Goal: Information Seeking & Learning: Learn about a topic

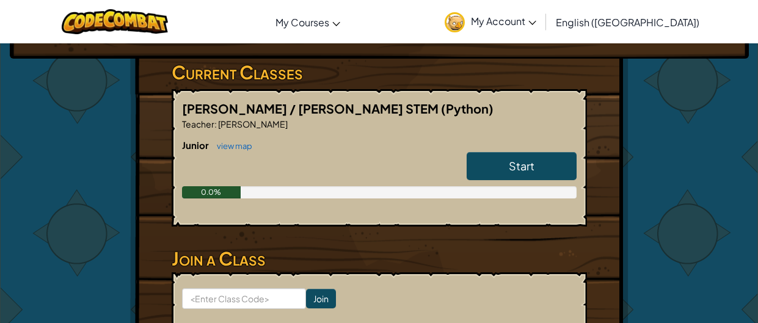
scroll to position [195, 0]
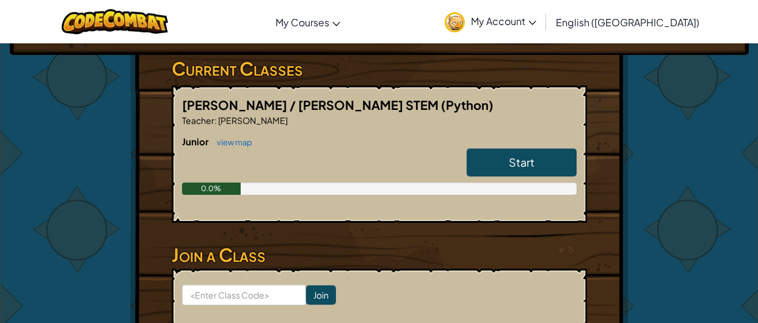
click at [538, 154] on link "Start" at bounding box center [522, 162] width 110 height 28
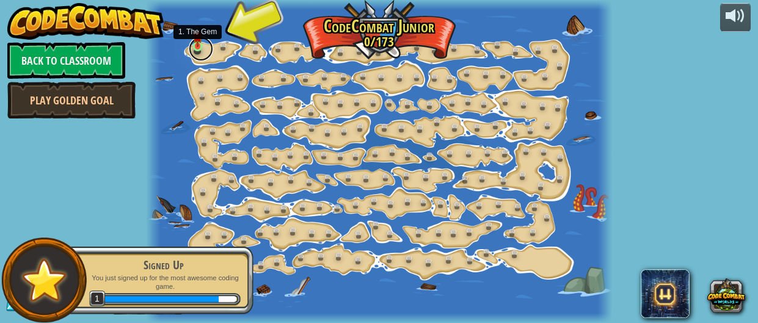
click at [213, 49] on link at bounding box center [201, 49] width 24 height 24
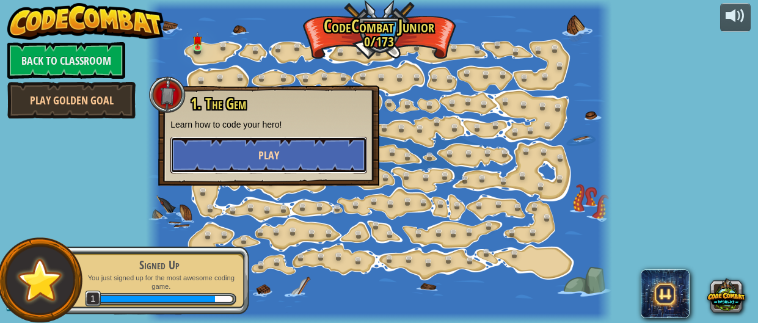
click at [255, 141] on button "Play" at bounding box center [268, 155] width 197 height 37
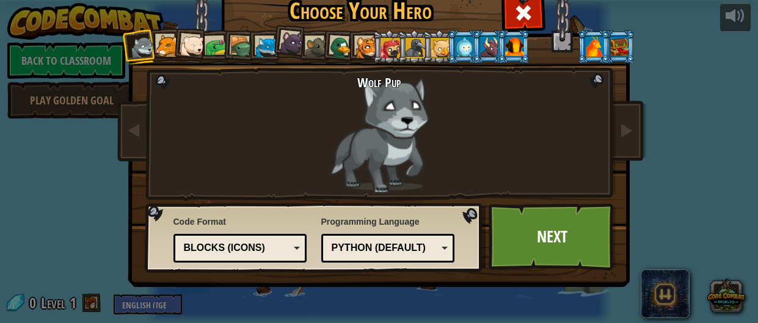
click at [165, 46] on div at bounding box center [167, 46] width 23 height 23
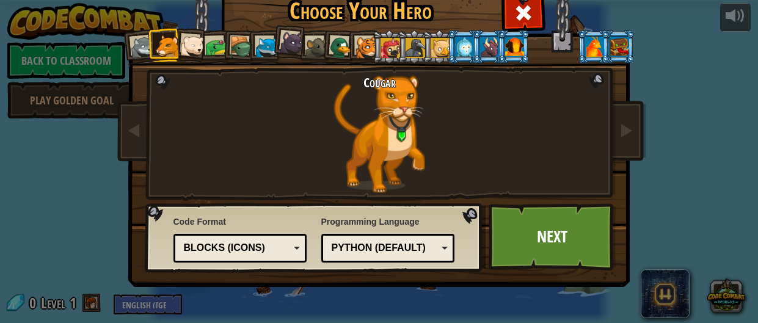
click at [192, 42] on div at bounding box center [192, 46] width 24 height 24
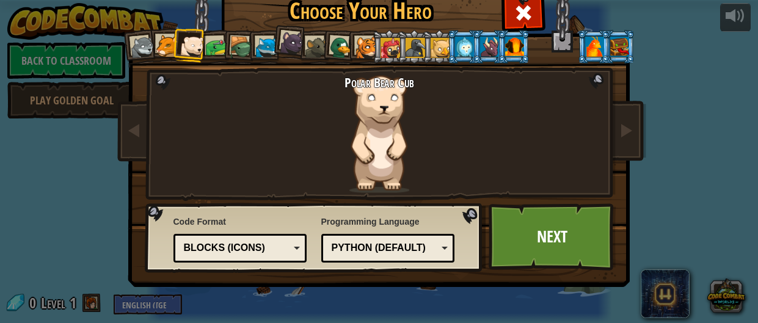
click at [223, 45] on li at bounding box center [239, 46] width 35 height 35
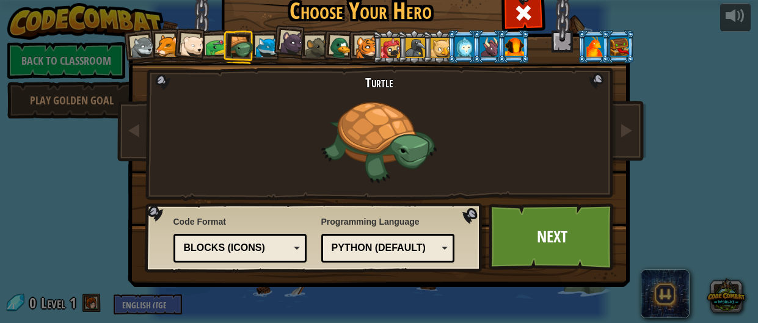
click at [214, 38] on div at bounding box center [217, 47] width 23 height 23
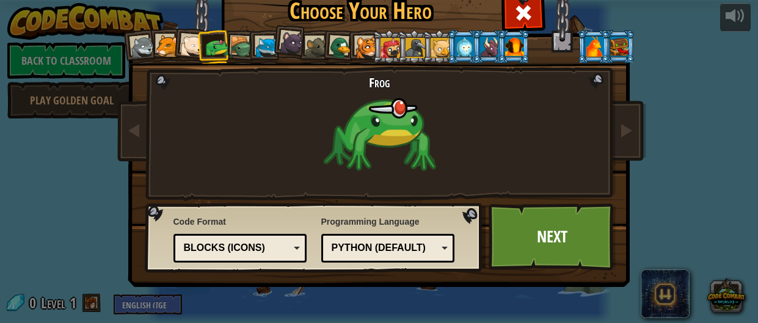
click at [244, 49] on div at bounding box center [241, 47] width 23 height 23
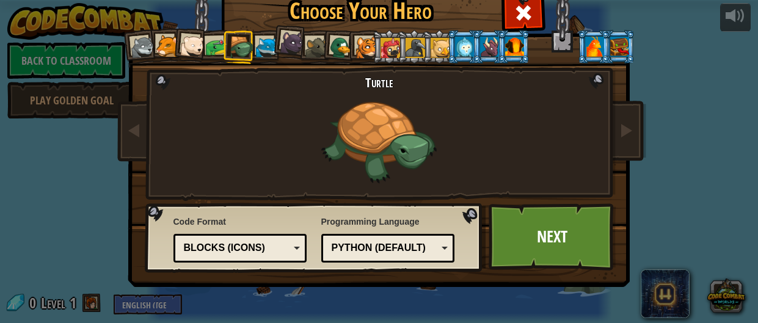
click at [269, 49] on div at bounding box center [267, 48] width 23 height 23
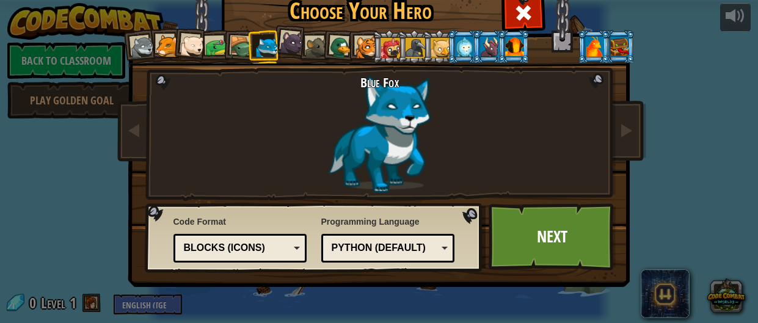
click at [291, 49] on div at bounding box center [291, 43] width 24 height 24
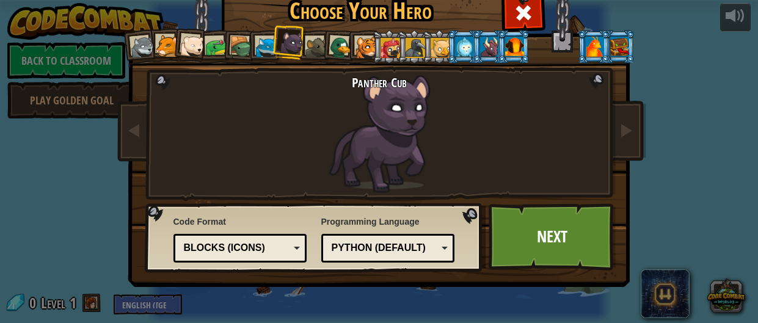
click at [310, 49] on div at bounding box center [316, 48] width 23 height 23
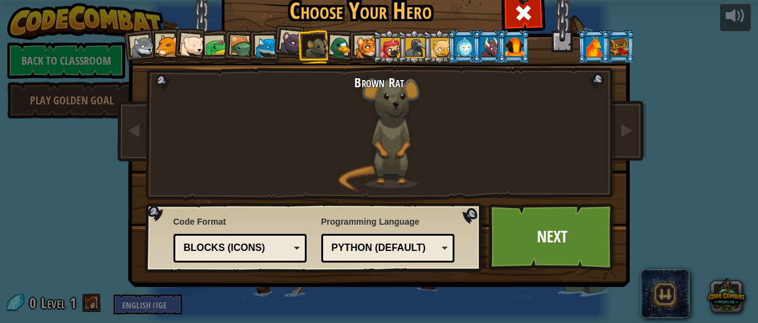
click at [344, 43] on div at bounding box center [342, 48] width 24 height 24
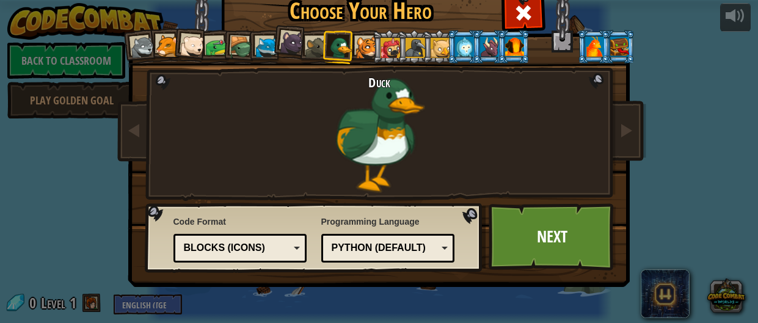
click at [362, 40] on div at bounding box center [367, 48] width 23 height 23
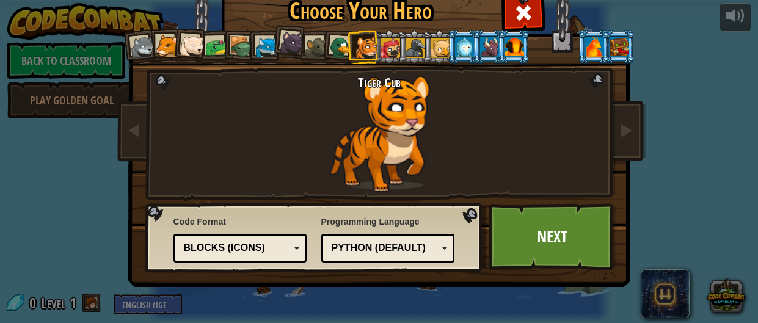
click at [393, 44] on div at bounding box center [391, 48] width 20 height 20
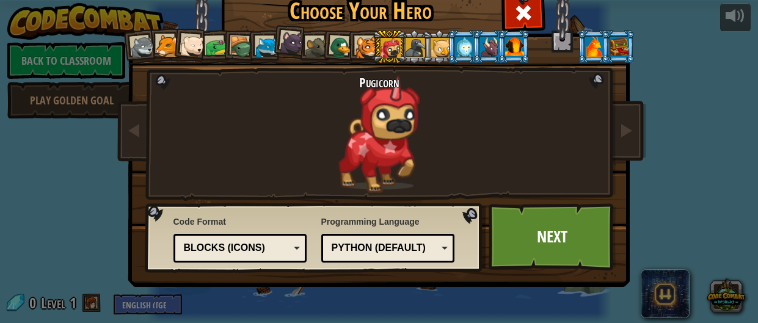
click at [423, 50] on li at bounding box center [439, 47] width 33 height 34
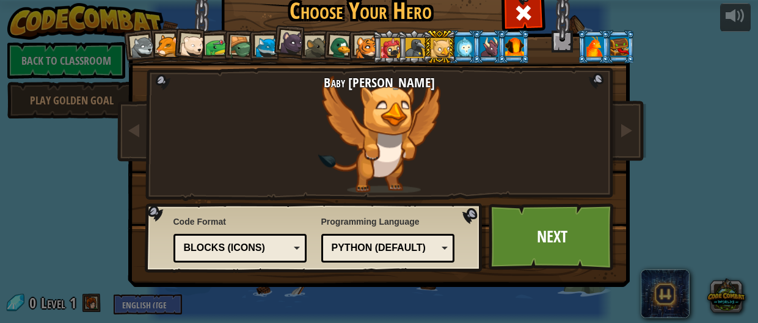
click at [398, 52] on li at bounding box center [414, 47] width 33 height 34
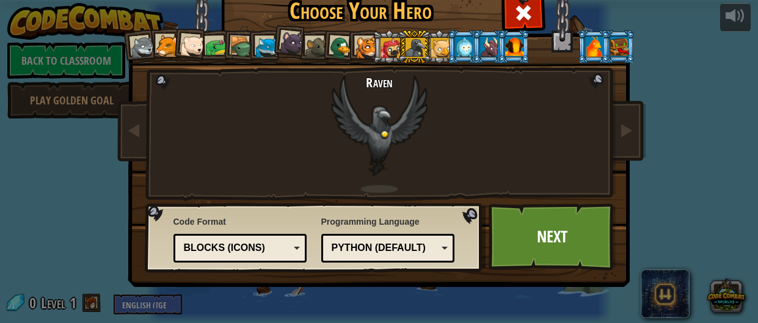
click at [437, 58] on li at bounding box center [439, 47] width 33 height 34
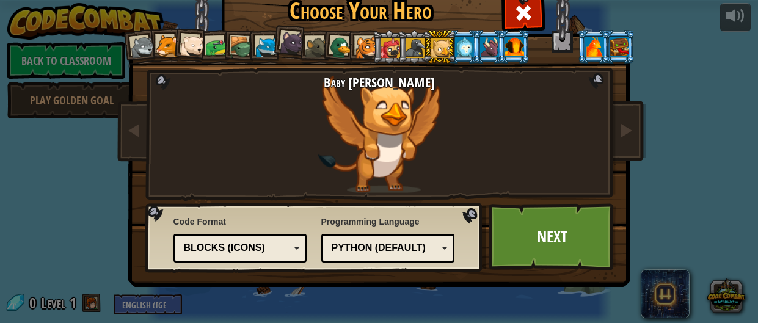
click at [459, 51] on div at bounding box center [464, 47] width 19 height 20
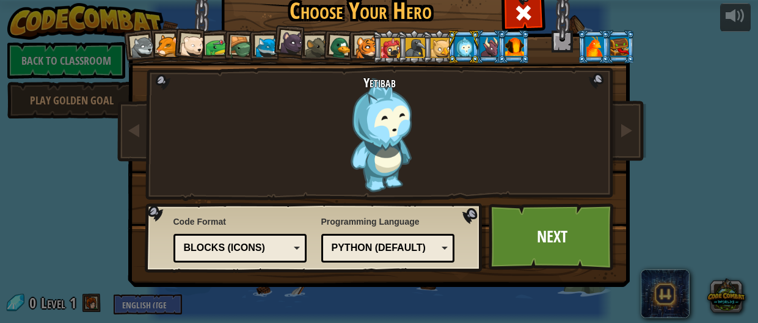
click at [492, 43] on div at bounding box center [489, 47] width 19 height 20
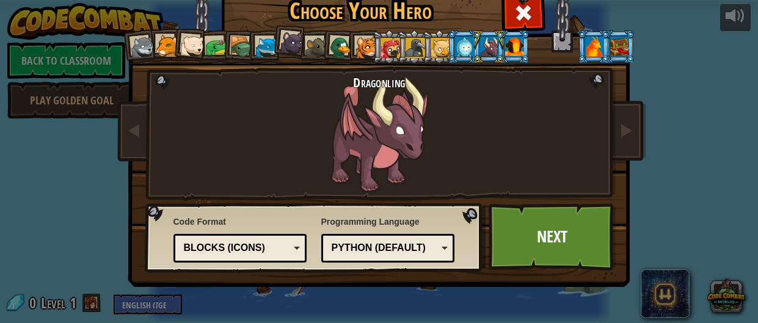
click at [511, 45] on div at bounding box center [514, 47] width 19 height 20
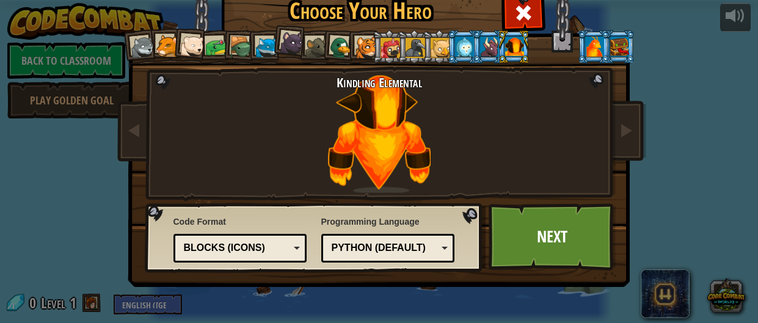
click at [493, 43] on div at bounding box center [489, 47] width 19 height 20
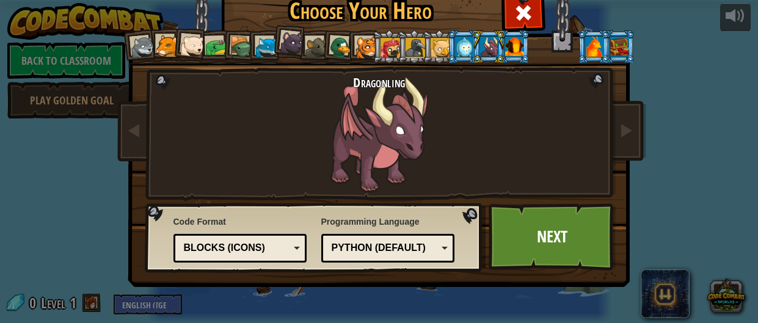
click at [433, 42] on div at bounding box center [441, 48] width 20 height 20
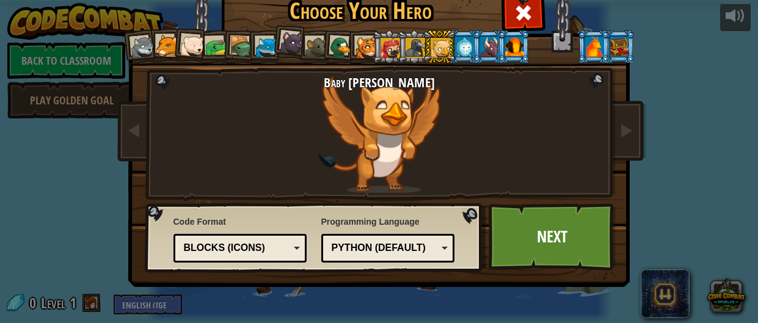
click at [389, 100] on div "Baby [PERSON_NAME]" at bounding box center [379, 134] width 321 height 118
click at [237, 37] on div at bounding box center [241, 47] width 23 height 23
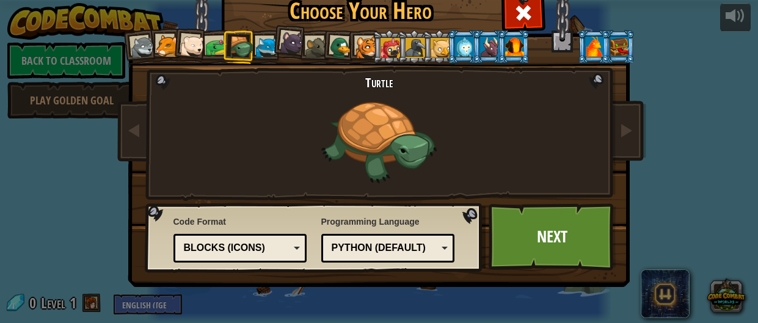
click at [391, 51] on div at bounding box center [391, 48] width 20 height 20
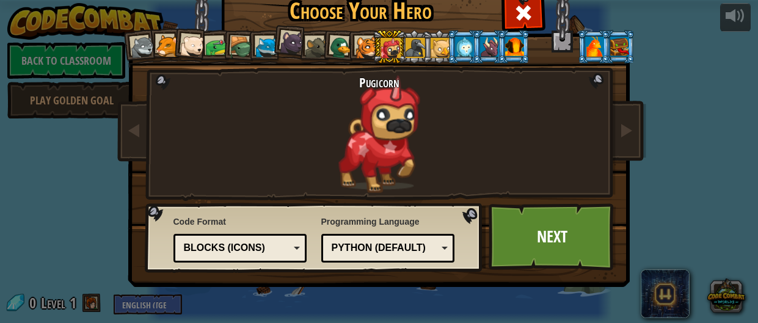
click at [437, 48] on div at bounding box center [441, 48] width 20 height 20
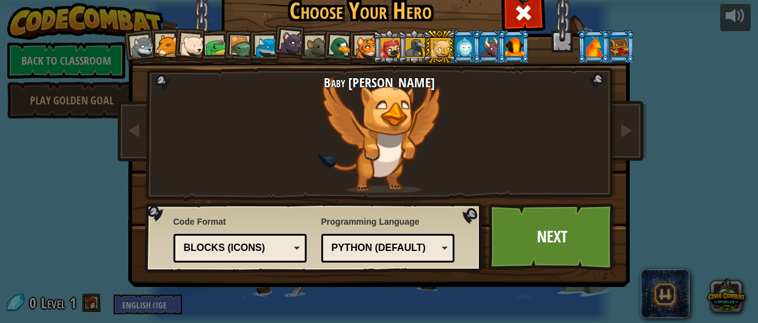
click at [412, 48] on div at bounding box center [416, 48] width 20 height 20
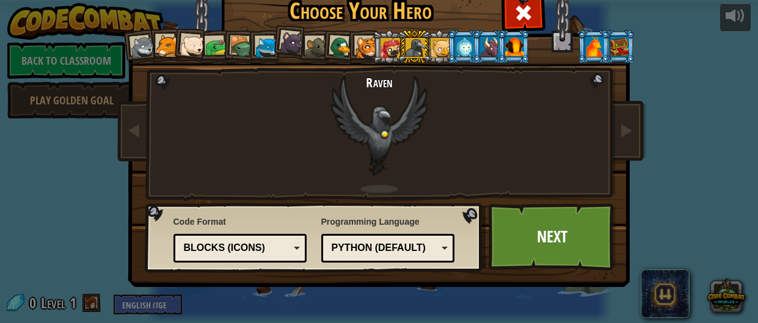
click at [442, 50] on div at bounding box center [441, 48] width 20 height 20
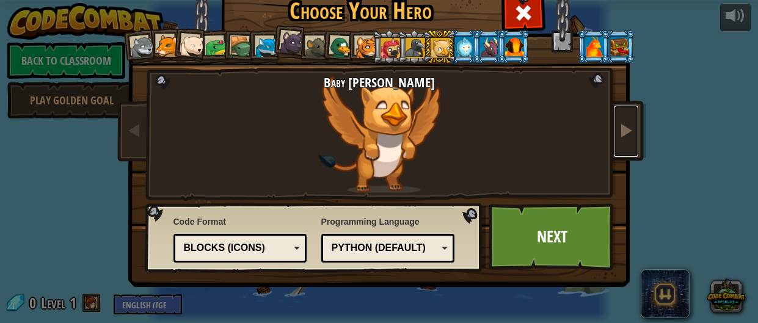
click at [623, 120] on link at bounding box center [626, 131] width 24 height 51
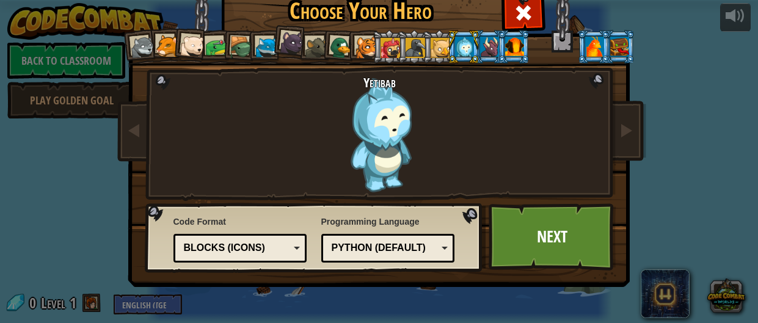
click at [111, 120] on div "Choose Your Hero 0 Wolf Pup Cougar Polar Bear Cub Frog Turtle Blue Fox Panther …" at bounding box center [379, 161] width 758 height 323
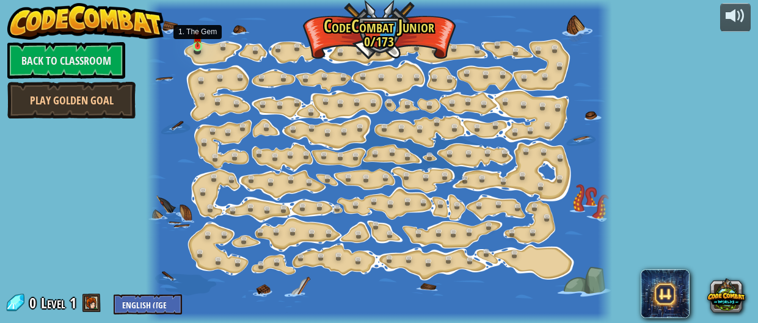
click at [196, 47] on div at bounding box center [197, 46] width 9 height 10
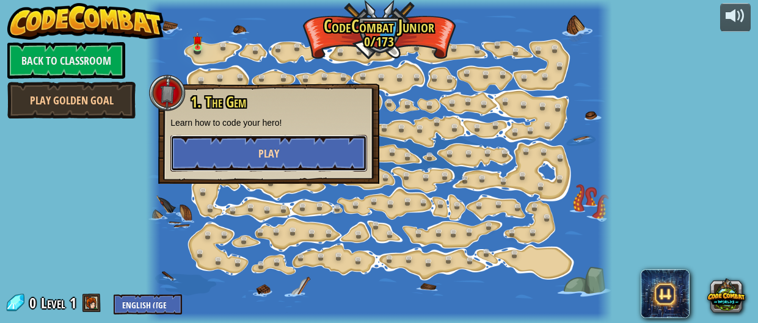
click at [228, 145] on button "Play" at bounding box center [268, 153] width 197 height 37
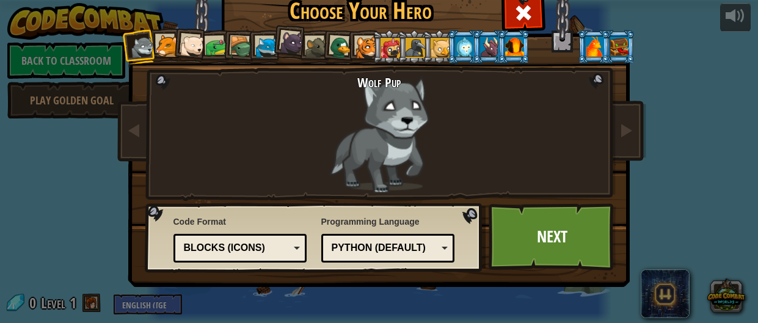
click at [439, 49] on div at bounding box center [441, 48] width 20 height 20
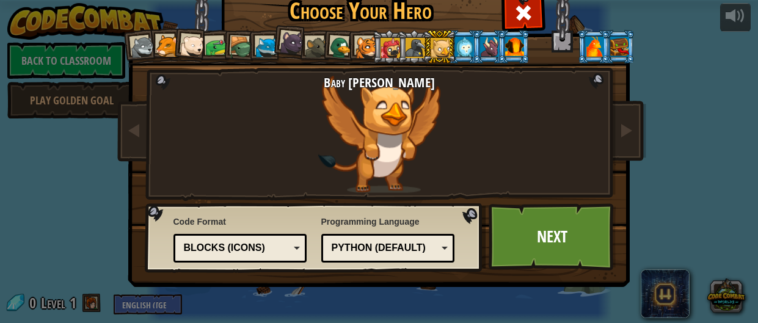
click at [108, 183] on div "Choose Your Hero 0 Wolf Pup Cougar Polar Bear Cub Frog Turtle Blue Fox Panther …" at bounding box center [379, 161] width 758 height 323
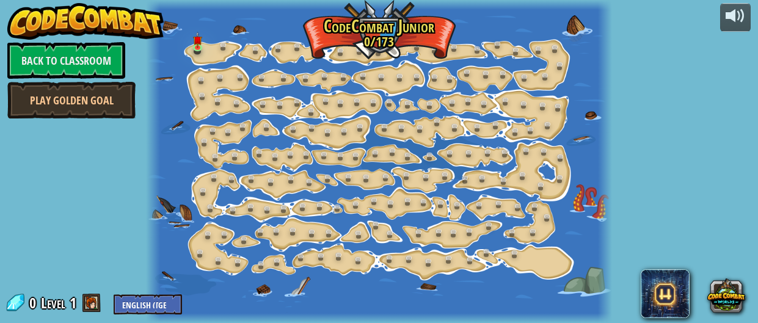
click at [342, 23] on div at bounding box center [379, 161] width 466 height 323
click at [221, 50] on link at bounding box center [227, 49] width 24 height 24
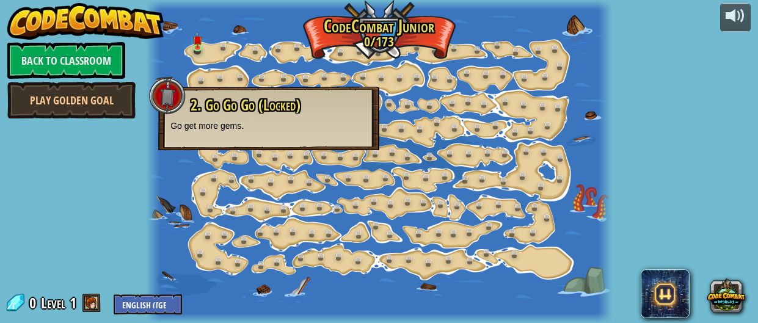
click at [281, 115] on div "2. Go Go Go (Locked) Go get more gems." at bounding box center [268, 114] width 197 height 35
click at [281, 112] on span "2. Go Go Go (Locked)" at bounding box center [246, 105] width 110 height 21
click at [165, 95] on div at bounding box center [167, 96] width 37 height 37
click at [339, 148] on div "2. Go Go Go (Locked) Go get more gems." at bounding box center [268, 119] width 221 height 64
click at [199, 54] on link at bounding box center [201, 49] width 24 height 24
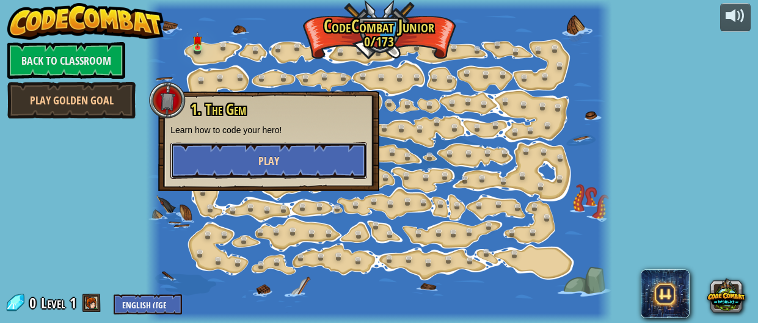
click at [217, 147] on button "Play" at bounding box center [268, 160] width 197 height 37
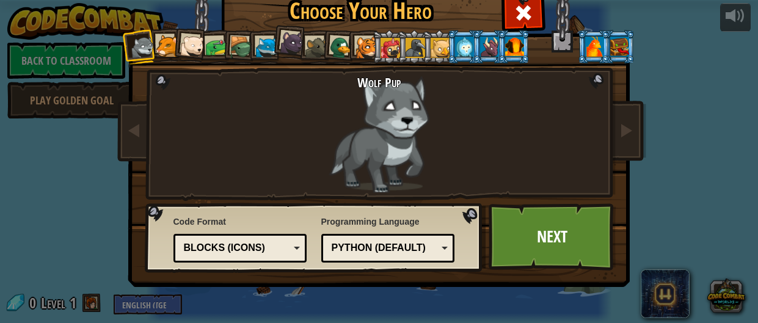
click at [439, 39] on div at bounding box center [441, 48] width 20 height 20
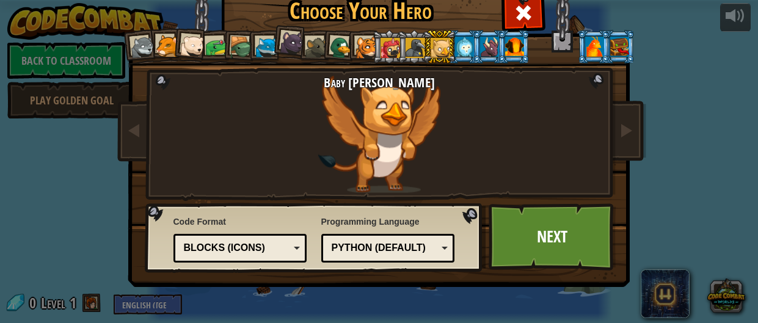
click at [266, 242] on div "Blocks (Icons)" at bounding box center [237, 248] width 106 height 14
click at [408, 101] on div "Baby [PERSON_NAME]" at bounding box center [379, 134] width 321 height 118
click at [522, 230] on link "Next" at bounding box center [553, 236] width 128 height 67
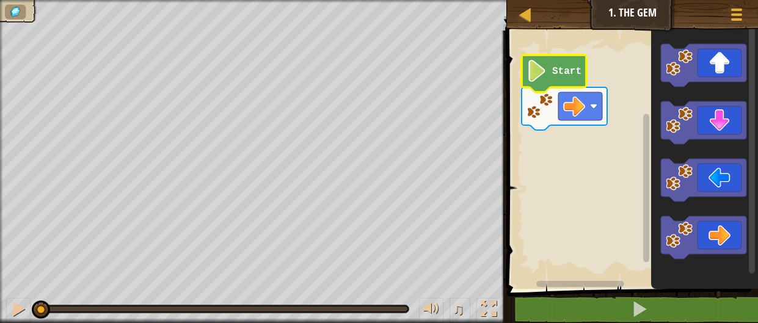
click at [526, 61] on icon "Blockly Workspace" at bounding box center [554, 73] width 65 height 37
click at [534, 70] on image "Blockly Workspace" at bounding box center [537, 71] width 21 height 22
click at [540, 79] on image "Blockly Workspace" at bounding box center [537, 71] width 21 height 22
click at [534, 74] on image "Blockly Workspace" at bounding box center [537, 71] width 21 height 22
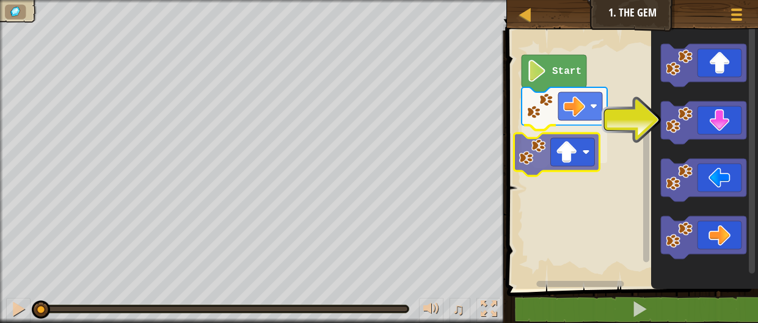
click at [569, 152] on div "Start" at bounding box center [630, 156] width 255 height 265
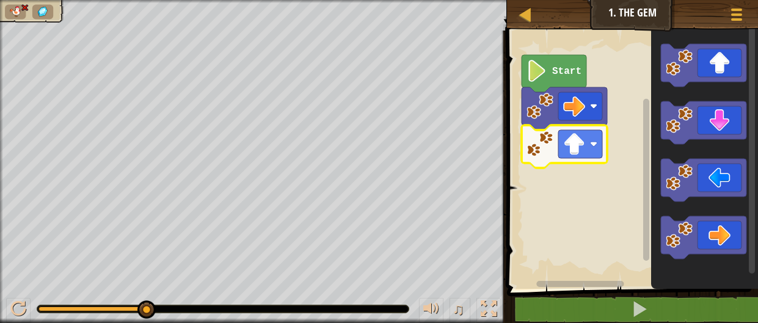
click at [535, 70] on image "Blockly Workspace" at bounding box center [537, 71] width 21 height 22
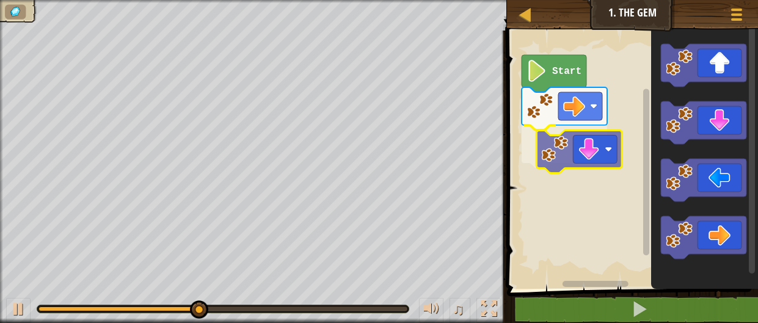
click at [521, 133] on div "Start" at bounding box center [630, 156] width 255 height 265
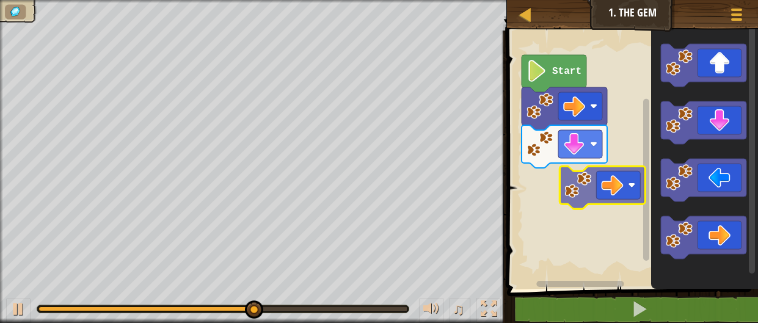
click at [568, 162] on div "Start" at bounding box center [630, 156] width 255 height 265
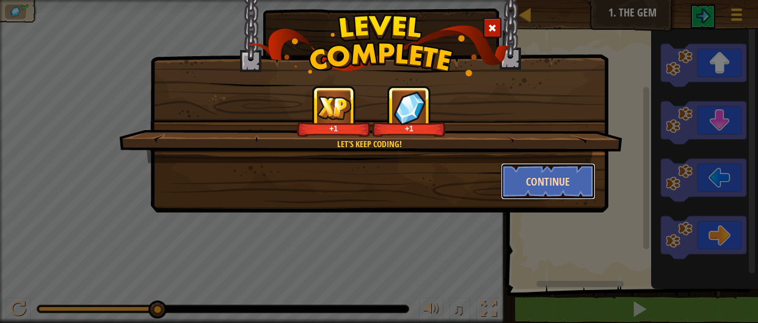
click at [564, 175] on button "Continue" at bounding box center [548, 181] width 95 height 37
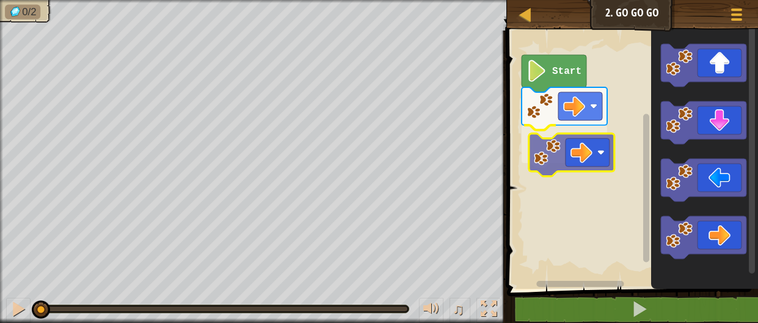
click at [576, 132] on div "Start" at bounding box center [630, 156] width 255 height 265
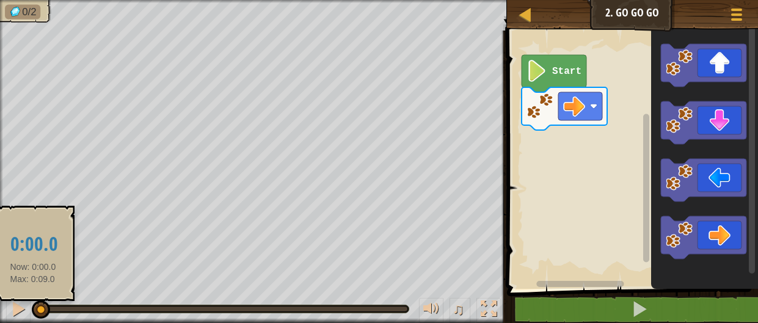
drag, startPoint x: 410, startPoint y: 307, endPoint x: 33, endPoint y: 301, distance: 377.0
click at [33, 301] on div at bounding box center [41, 310] width 18 height 18
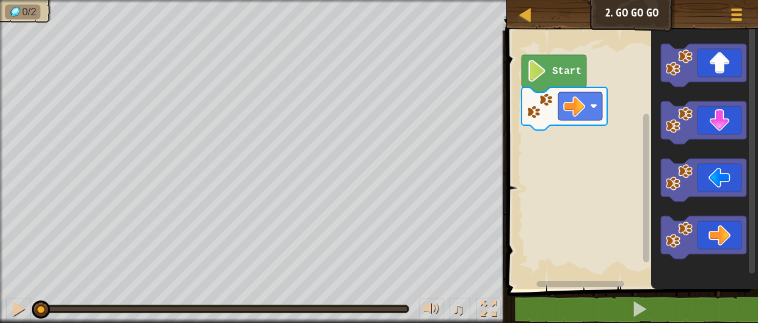
click at [712, 89] on icon "Blockly Workspace" at bounding box center [704, 156] width 107 height 265
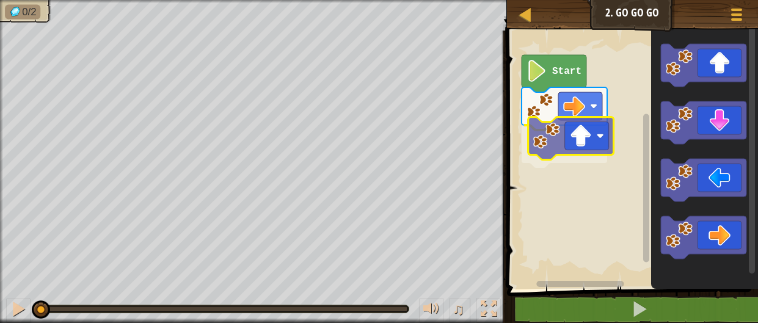
click at [574, 147] on div "Start" at bounding box center [630, 156] width 255 height 265
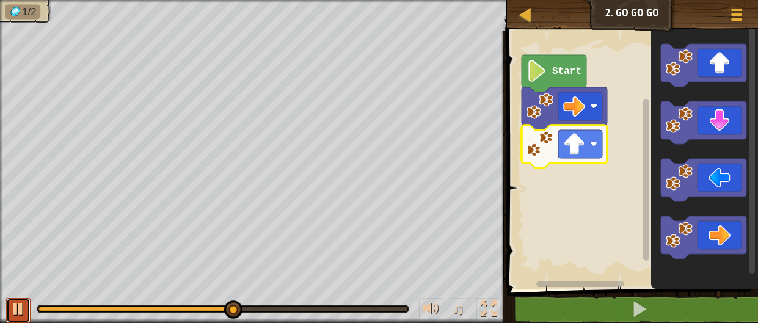
click at [18, 301] on div at bounding box center [18, 309] width 16 height 16
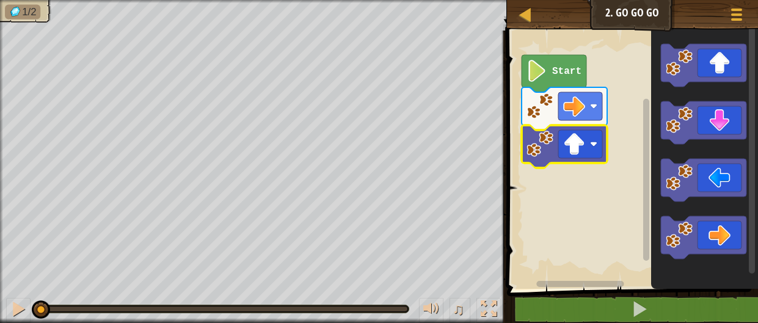
drag, startPoint x: 233, startPoint y: 310, endPoint x: 1, endPoint y: 315, distance: 232.2
click at [1, 315] on div "♫" at bounding box center [253, 306] width 507 height 37
drag, startPoint x: 40, startPoint y: 303, endPoint x: 2, endPoint y: 334, distance: 48.7
click at [2, 0] on html "Map Junior 2. Go Go Go Game Menu 1 הההההההההההההההההההההההההההההההההההההההההההה…" at bounding box center [379, 0] width 758 height 0
click at [23, 312] on div at bounding box center [18, 309] width 16 height 16
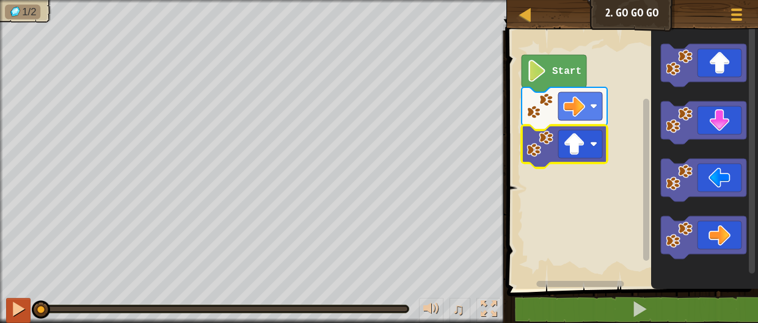
drag, startPoint x: 156, startPoint y: 311, endPoint x: 9, endPoint y: 312, distance: 147.2
click at [9, 312] on div "♫" at bounding box center [253, 306] width 507 height 37
click at [9, 312] on button at bounding box center [18, 310] width 24 height 25
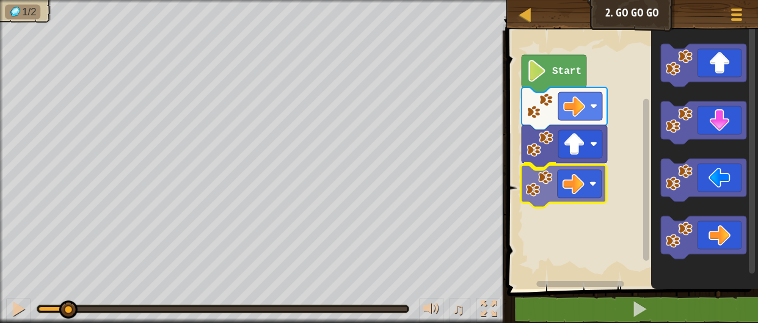
click at [551, 195] on div "Start" at bounding box center [630, 156] width 255 height 265
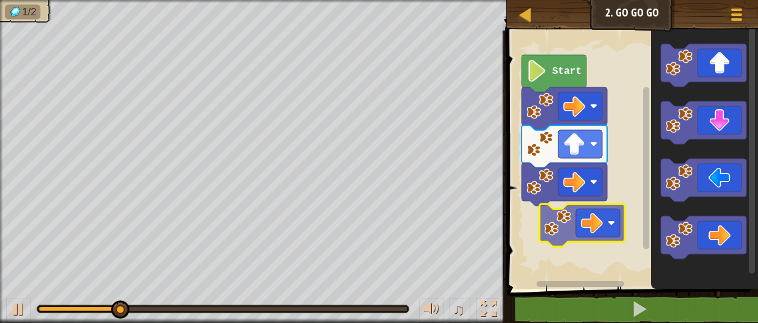
click at [535, 216] on div "Start" at bounding box center [630, 156] width 255 height 265
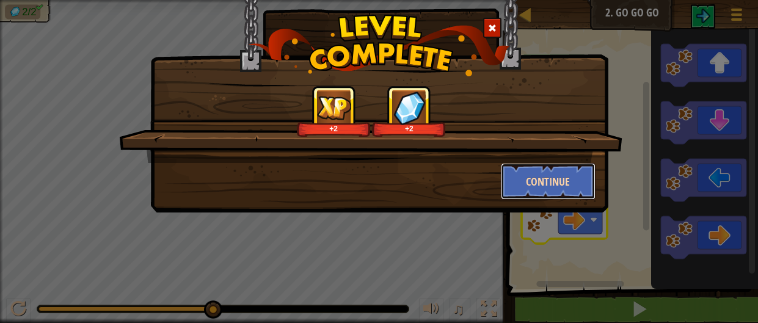
click at [525, 178] on button "Continue" at bounding box center [548, 181] width 95 height 37
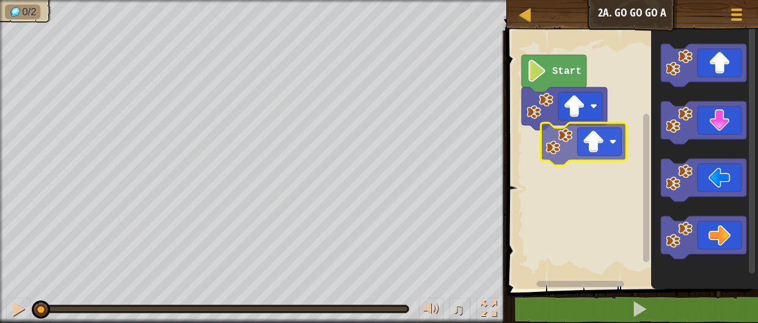
click at [560, 141] on div "Start" at bounding box center [630, 156] width 255 height 265
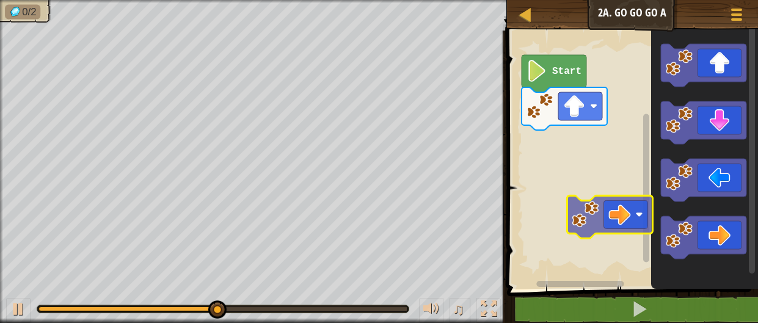
click at [560, 203] on div "Start" at bounding box center [630, 156] width 255 height 265
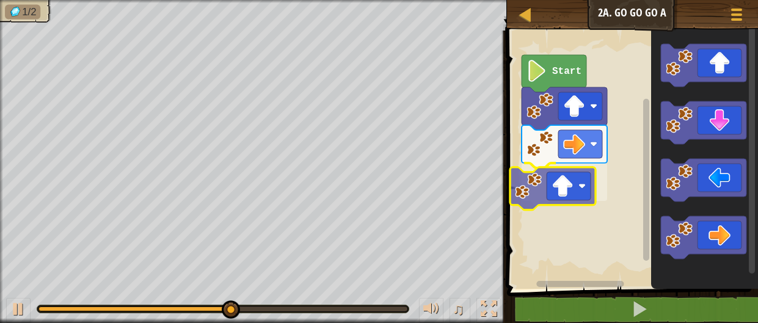
click at [554, 183] on div "Start" at bounding box center [630, 156] width 255 height 265
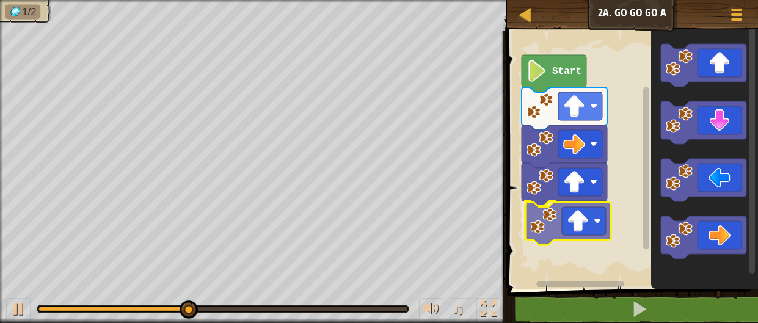
click at [538, 214] on div "Start" at bounding box center [630, 156] width 255 height 265
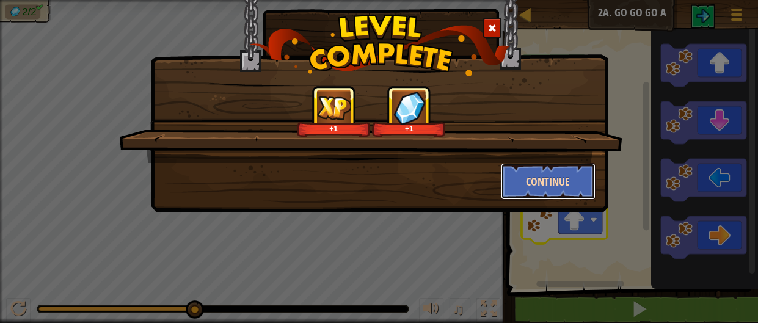
click at [547, 194] on button "Continue" at bounding box center [548, 181] width 95 height 37
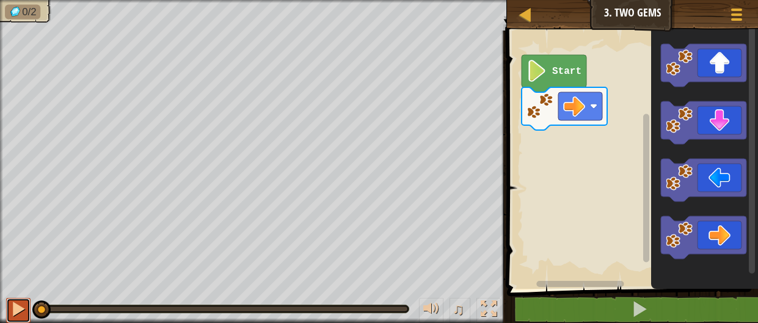
click at [17, 301] on div at bounding box center [18, 309] width 16 height 16
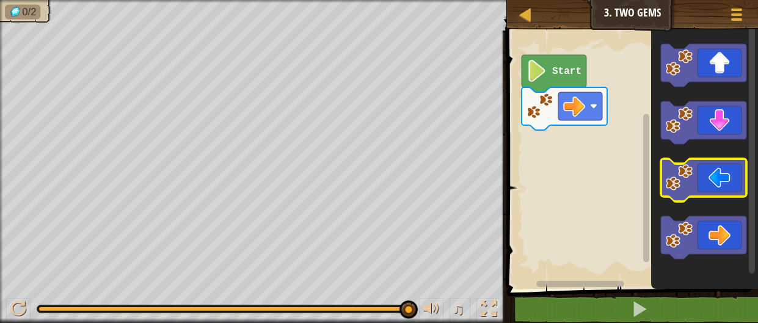
click at [713, 165] on icon "Blockly Workspace" at bounding box center [704, 180] width 86 height 43
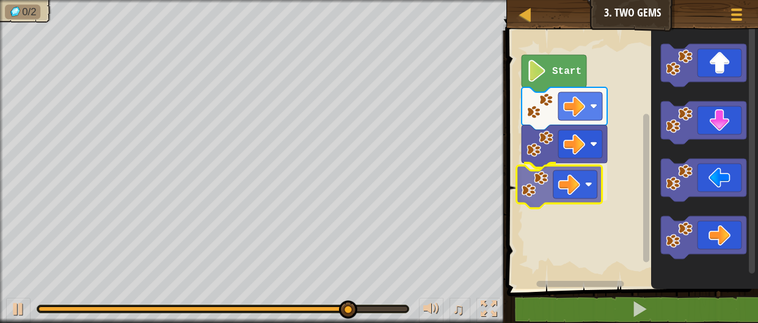
click at [536, 180] on div "Start" at bounding box center [630, 156] width 255 height 265
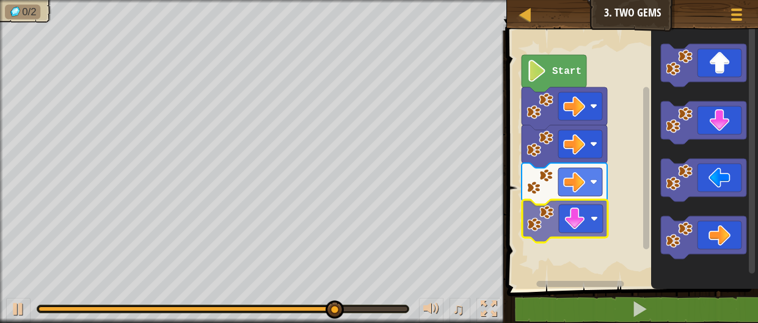
click at [579, 225] on div "Start" at bounding box center [630, 156] width 255 height 265
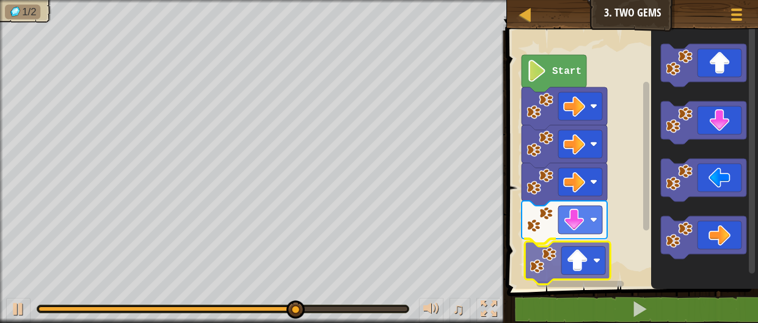
click at [574, 265] on div "Start" at bounding box center [630, 156] width 255 height 265
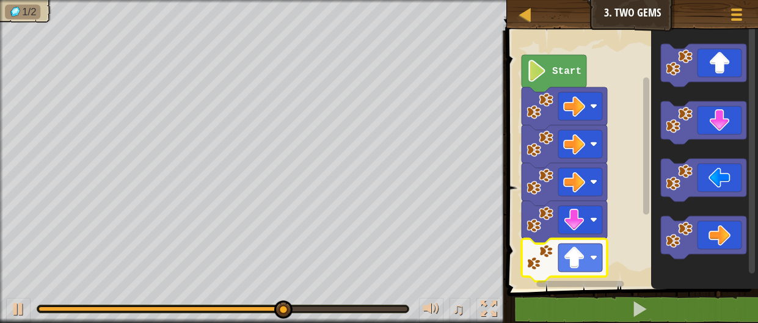
click at [694, 152] on icon "Blockly Workspace" at bounding box center [704, 156] width 107 height 265
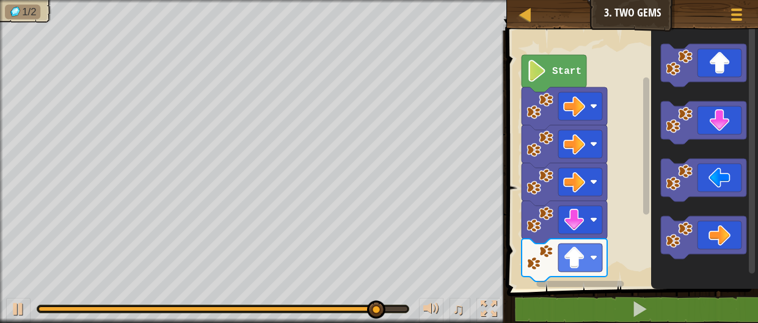
click at [656, 217] on icon "Blockly Workspace" at bounding box center [704, 156] width 107 height 265
click at [546, 297] on div "1 2 go ( 'right' ) הההההההההההההההההההההההההההההההההההההההההההההההההההההההההההה…" at bounding box center [630, 197] width 255 height 321
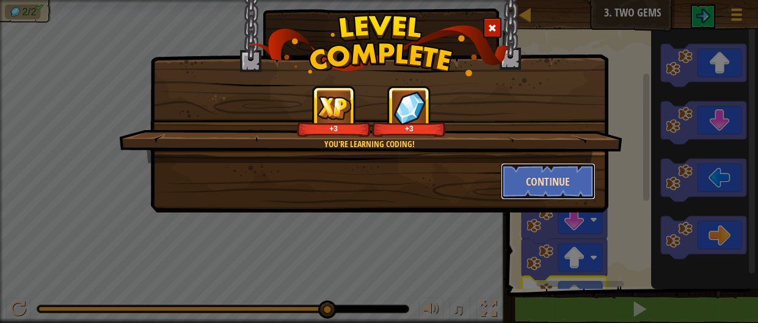
click at [573, 186] on button "Continue" at bounding box center [548, 181] width 95 height 37
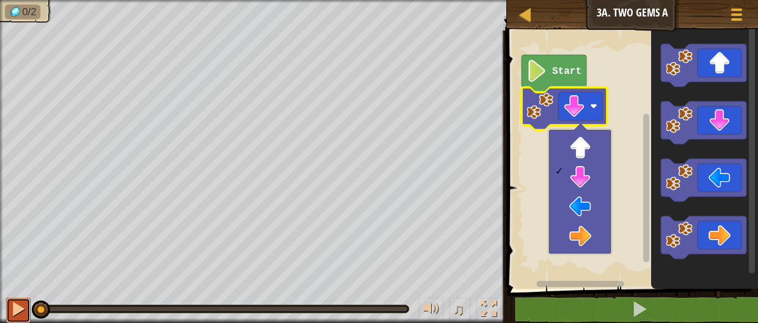
click at [15, 316] on div at bounding box center [18, 309] width 16 height 16
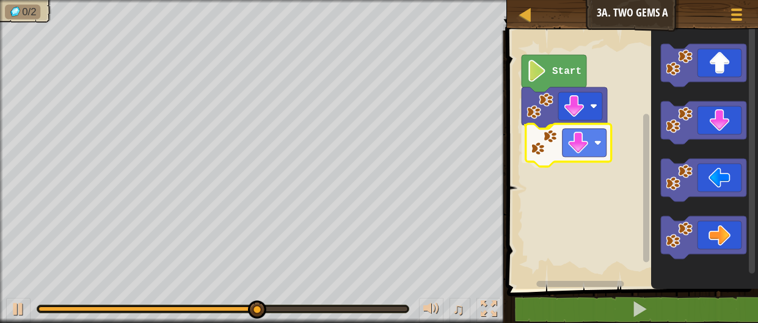
click at [571, 141] on div "Start" at bounding box center [630, 156] width 255 height 265
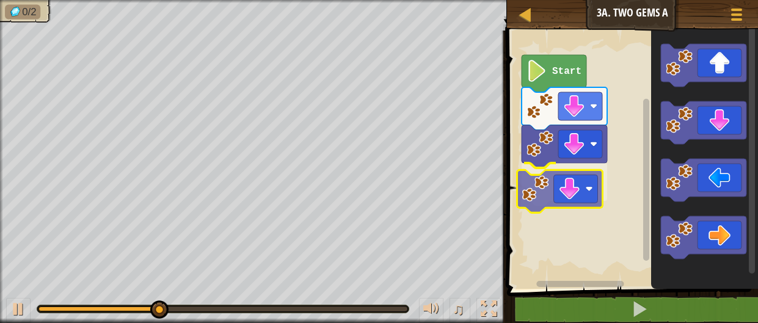
click at [546, 194] on div "Start" at bounding box center [630, 156] width 255 height 265
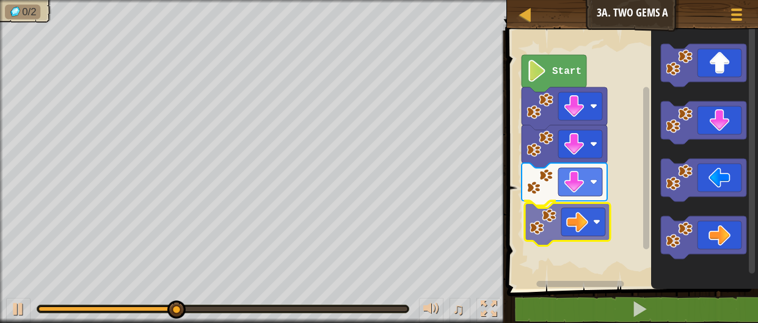
click at [580, 214] on div "Start" at bounding box center [630, 156] width 255 height 265
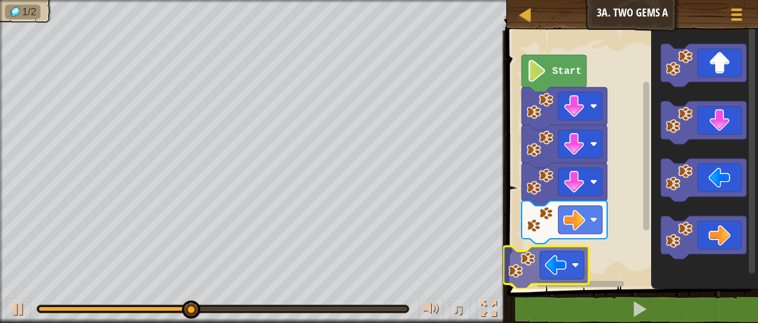
click at [532, 266] on div "Start" at bounding box center [630, 156] width 255 height 265
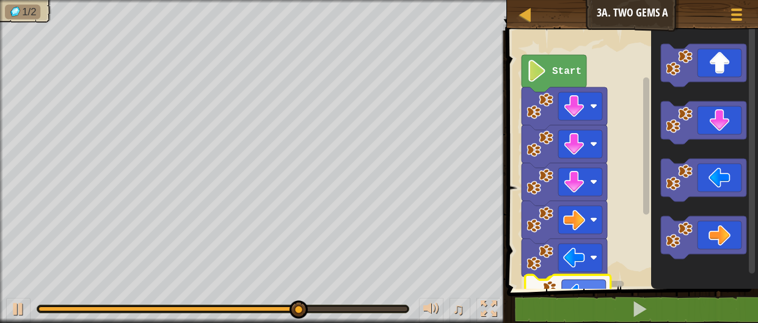
click at [545, 297] on div "1 2 go ( 'down' ) ההההההההההההההההההההההההההההההההההההההההההההההההההההההההההההה…" at bounding box center [630, 197] width 255 height 321
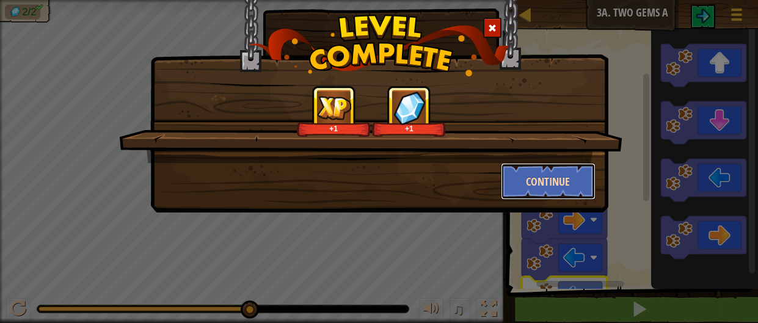
click at [575, 174] on button "Continue" at bounding box center [548, 181] width 95 height 37
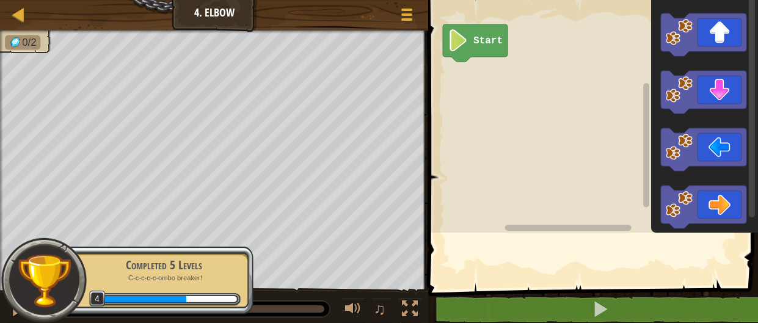
click at [577, 174] on rect "Blockly Workspace" at bounding box center [592, 113] width 334 height 239
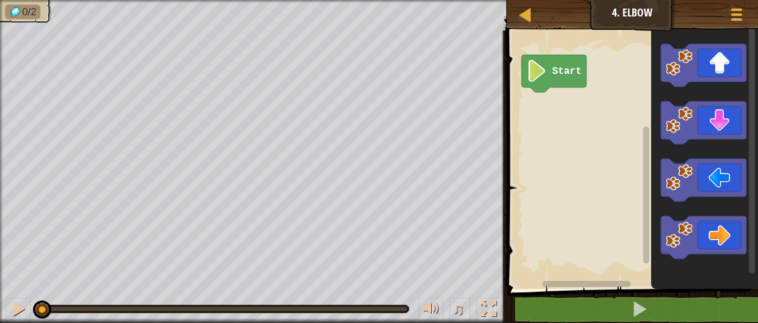
click at [577, 172] on rect "Blockly Workspace" at bounding box center [630, 156] width 255 height 265
click at [536, 73] on image "Blockly Workspace" at bounding box center [537, 71] width 21 height 22
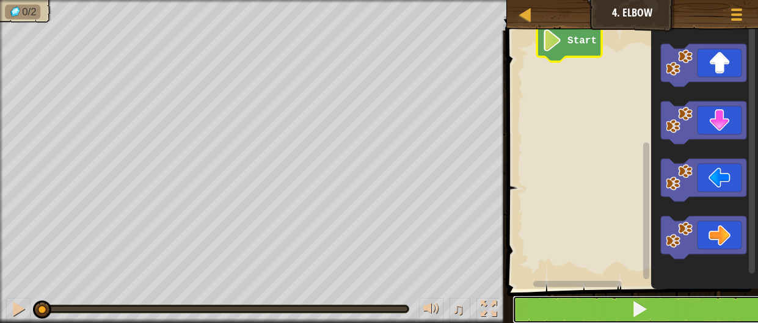
click at [587, 313] on button at bounding box center [640, 310] width 255 height 28
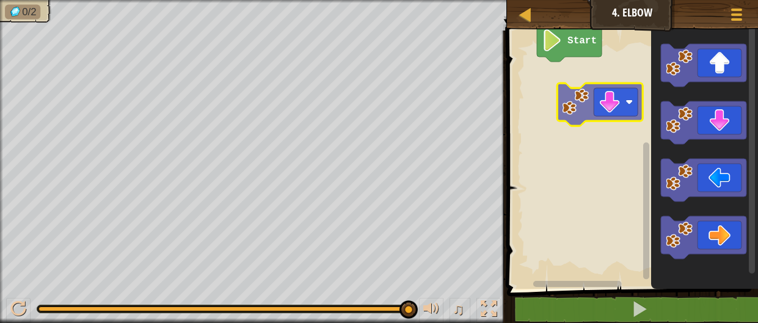
click at [592, 109] on div "Start" at bounding box center [630, 156] width 255 height 265
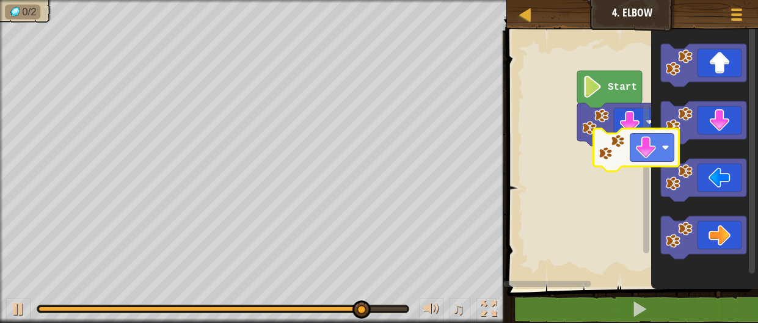
click at [626, 152] on div "Start" at bounding box center [630, 156] width 255 height 265
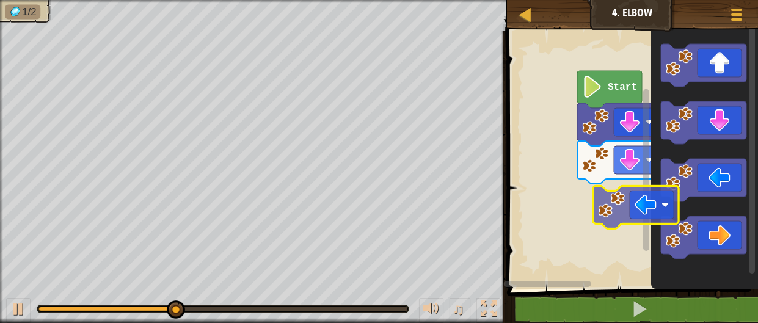
click at [627, 197] on div "Start" at bounding box center [630, 156] width 255 height 265
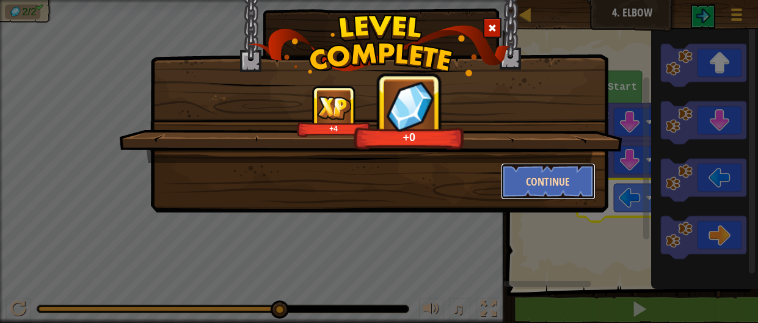
click at [582, 183] on button "Continue" at bounding box center [548, 181] width 95 height 37
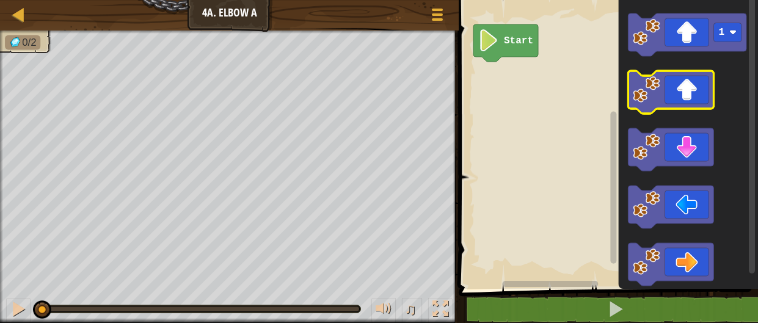
click at [649, 93] on g "Blockly Workspace" at bounding box center [672, 92] width 86 height 43
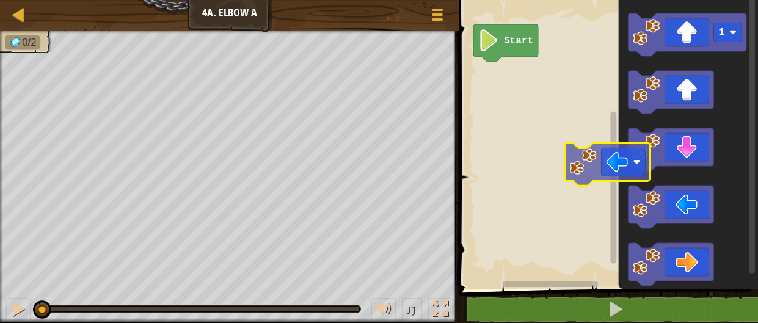
click at [531, 98] on div "Start 1" at bounding box center [606, 141] width 303 height 295
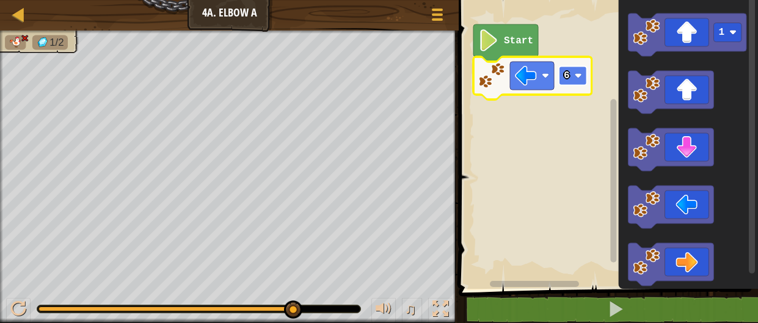
click at [560, 68] on rect "Blockly Workspace" at bounding box center [573, 76] width 28 height 19
click at [569, 70] on text "2" at bounding box center [567, 75] width 6 height 11
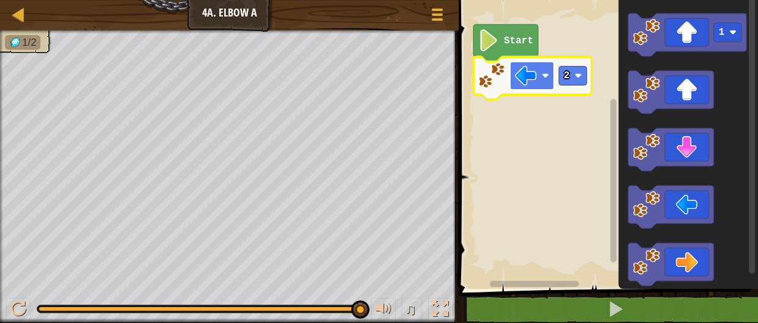
click at [543, 71] on rect "Blockly Workspace" at bounding box center [532, 76] width 44 height 28
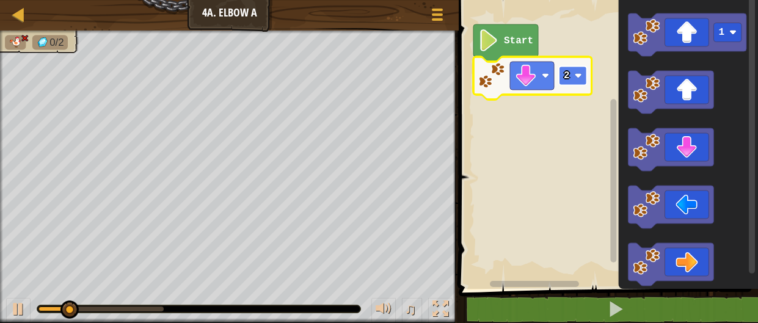
click at [570, 70] on text "2" at bounding box center [567, 75] width 6 height 11
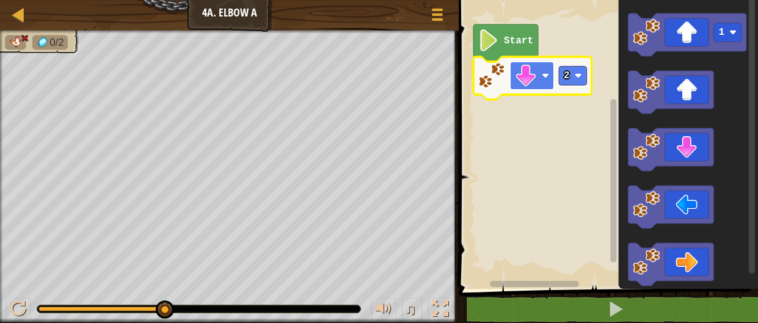
click at [521, 81] on image "Blockly Workspace" at bounding box center [526, 76] width 22 height 22
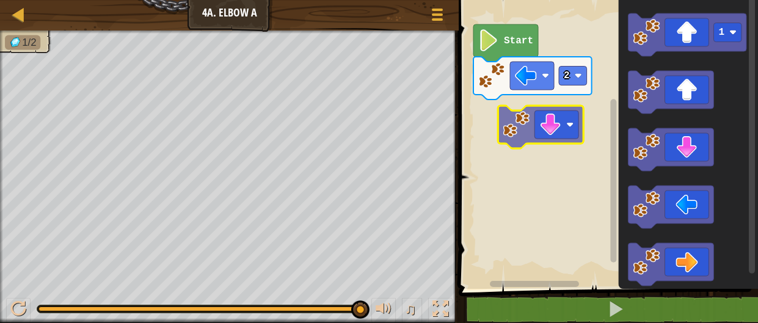
click at [513, 117] on div "Start 2 1" at bounding box center [606, 141] width 303 height 295
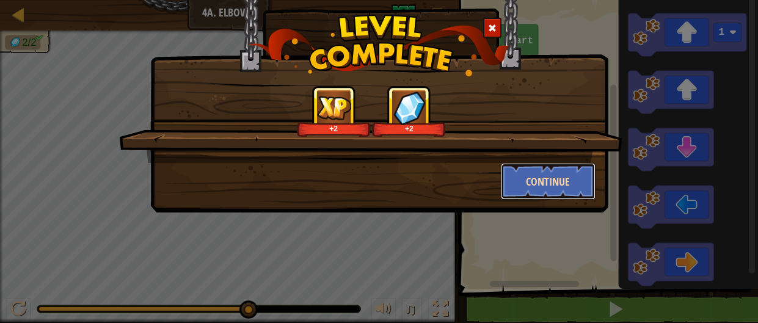
click at [575, 180] on button "Continue" at bounding box center [548, 181] width 95 height 37
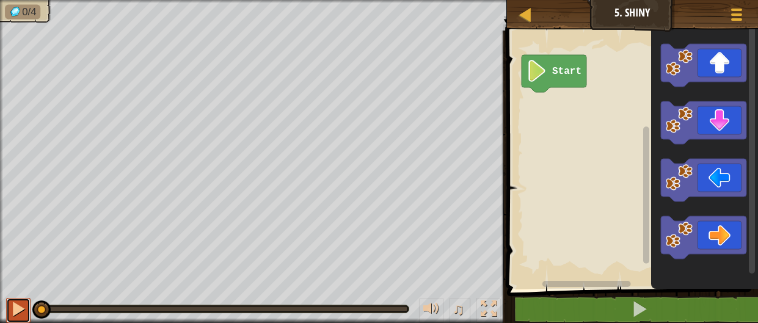
click at [7, 307] on button at bounding box center [18, 310] width 24 height 25
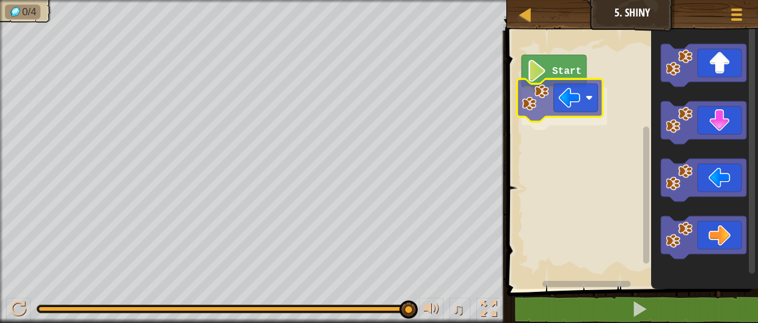
click at [560, 90] on div "Start" at bounding box center [630, 156] width 255 height 265
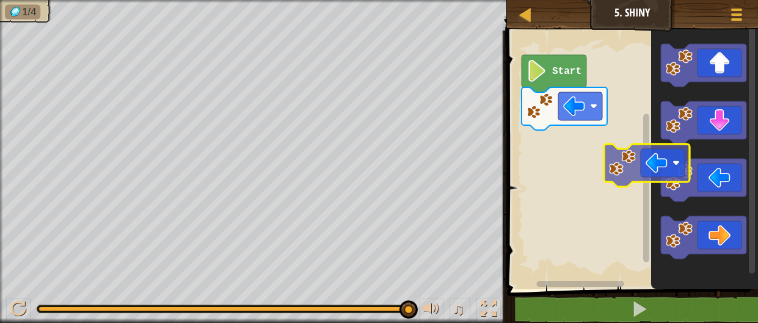
click at [605, 144] on div "Start" at bounding box center [630, 156] width 255 height 265
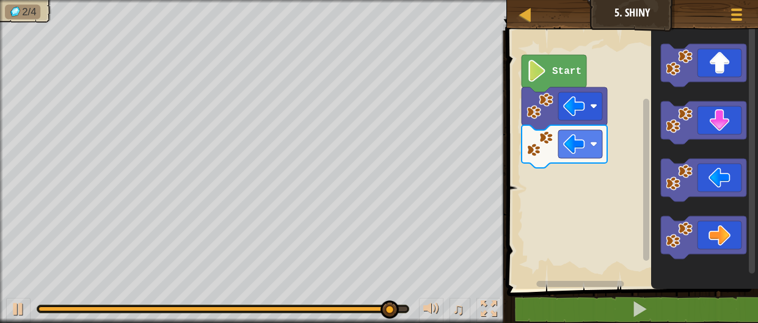
click at [384, 235] on div "Map Junior 5. Shiny Game Menu 1 ההההההההההההההההההההההההההההההההההההההההההההההה…" at bounding box center [379, 169] width 758 height 339
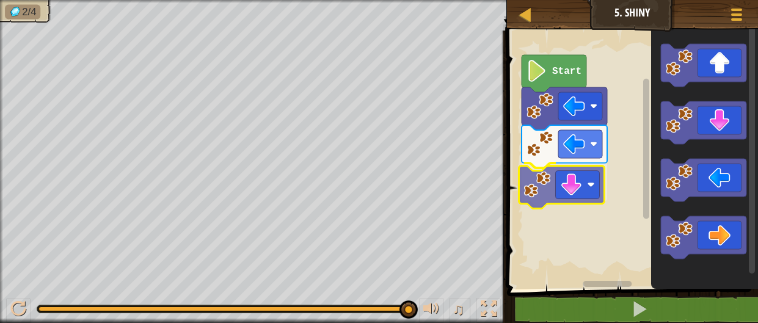
click at [569, 194] on div "Start" at bounding box center [630, 156] width 255 height 265
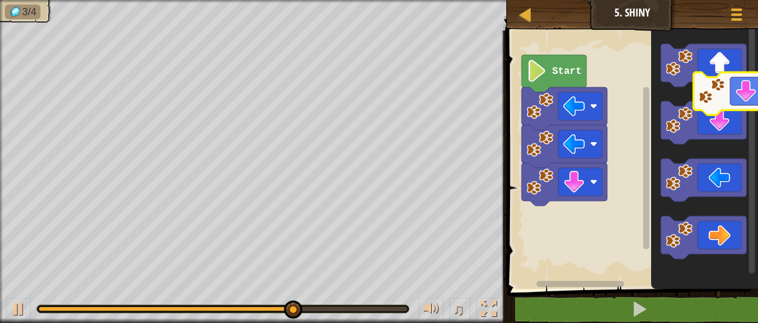
click at [756, 84] on icon "Blockly Workspace" at bounding box center [704, 156] width 107 height 265
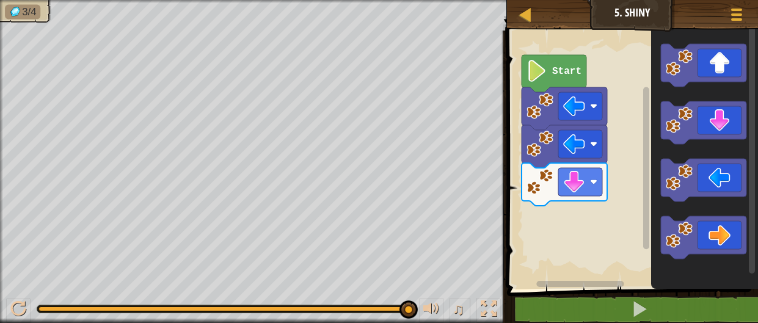
click at [677, 208] on icon "Blockly Workspace" at bounding box center [704, 156] width 107 height 265
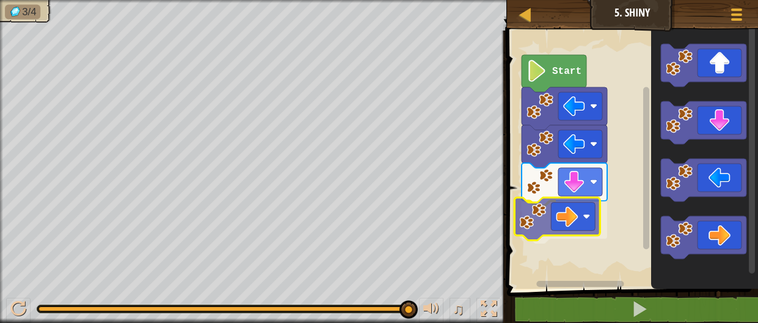
click at [533, 211] on div "Start" at bounding box center [630, 156] width 255 height 265
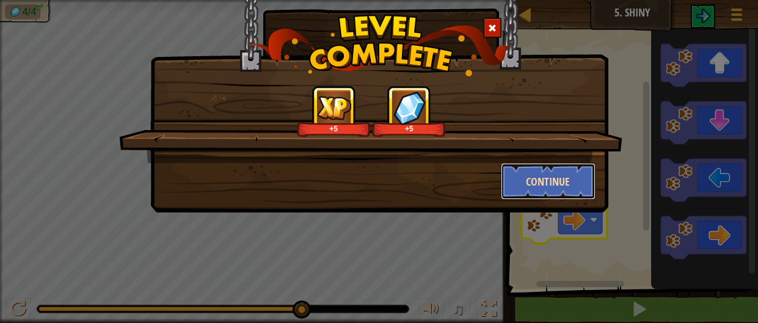
click at [549, 189] on button "Continue" at bounding box center [548, 181] width 95 height 37
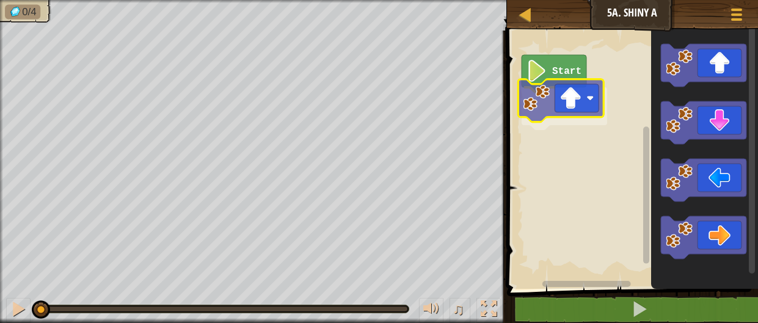
click at [554, 95] on div "Start" at bounding box center [630, 156] width 255 height 265
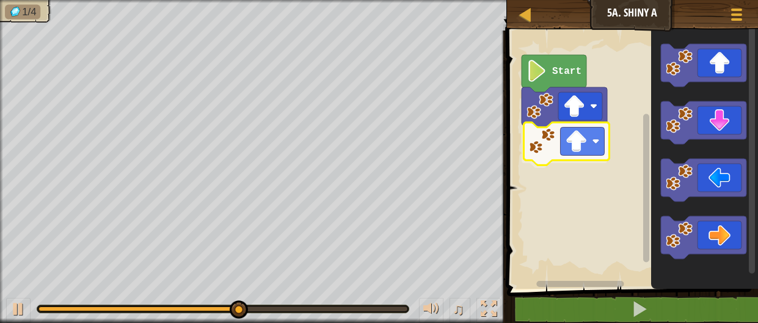
click at [583, 124] on div "Start" at bounding box center [630, 156] width 255 height 265
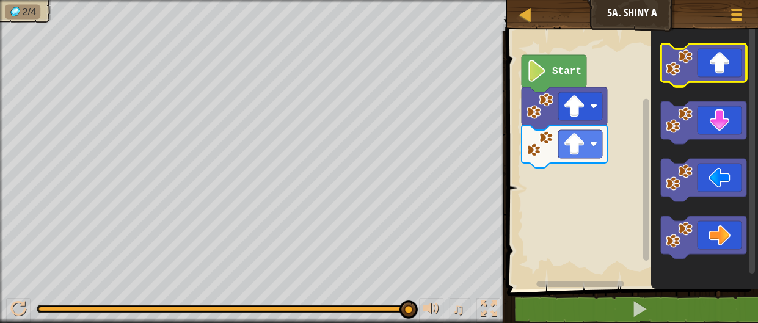
click at [714, 51] on icon "Blockly Workspace" at bounding box center [704, 65] width 86 height 43
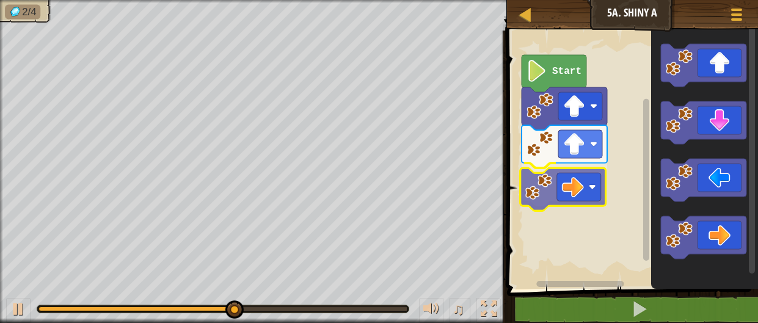
click at [582, 178] on div "Start" at bounding box center [630, 156] width 255 height 265
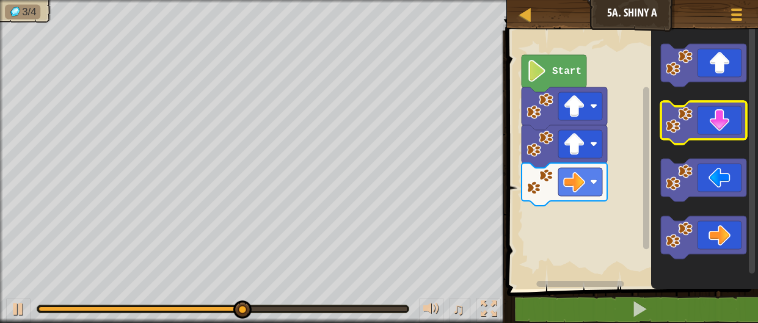
click at [688, 125] on image "Blockly Workspace" at bounding box center [679, 120] width 27 height 27
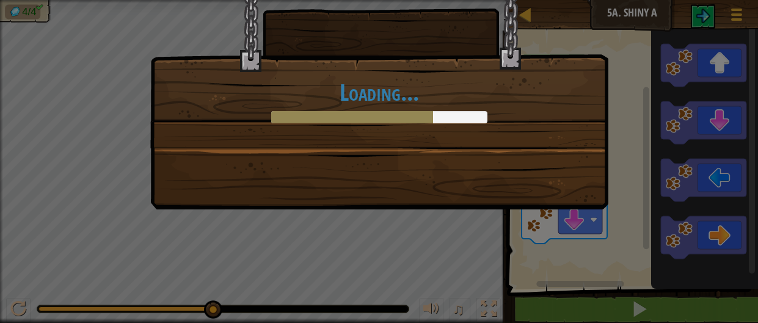
click at [688, 125] on div "Loading..." at bounding box center [379, 161] width 758 height 323
click at [540, 131] on div "Loading..." at bounding box center [379, 58] width 457 height 178
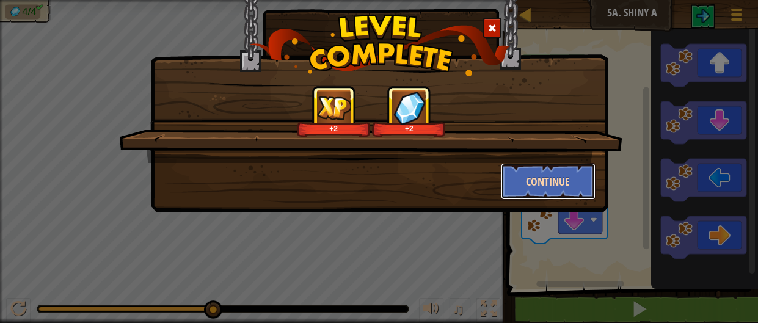
click at [546, 172] on button "Continue" at bounding box center [548, 181] width 95 height 37
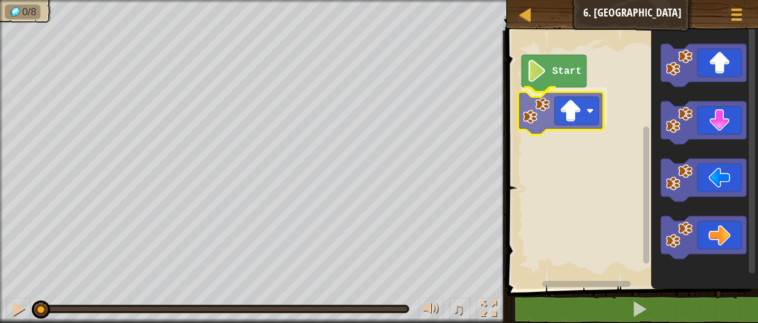
click at [536, 108] on div "Start" at bounding box center [630, 156] width 255 height 265
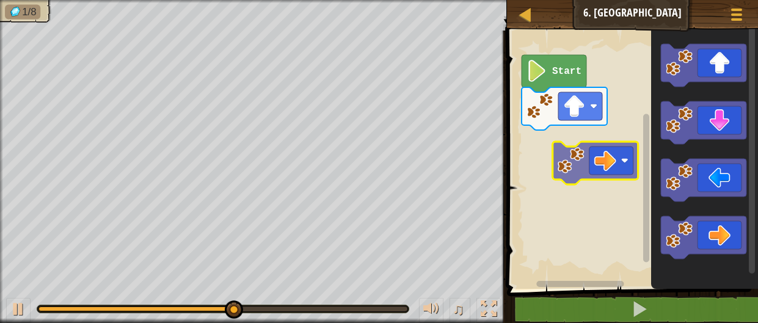
click at [587, 151] on div "Start" at bounding box center [630, 156] width 255 height 265
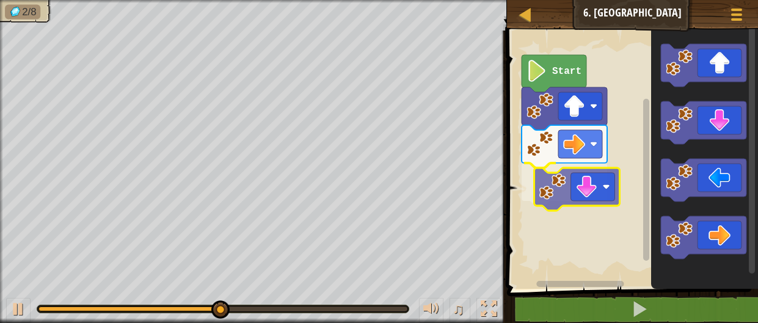
click at [579, 185] on div "Start" at bounding box center [630, 156] width 255 height 265
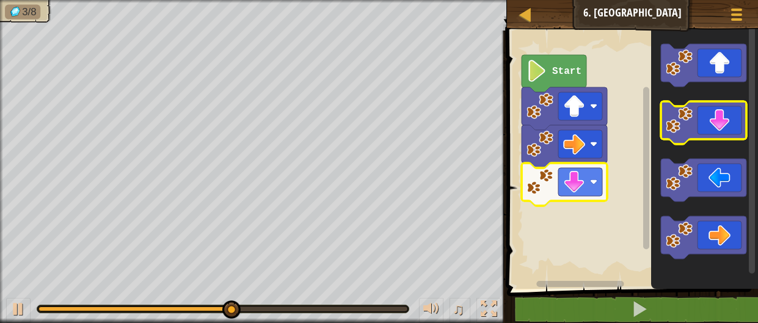
click at [692, 139] on rect "Blockly Workspace" at bounding box center [704, 122] width 86 height 43
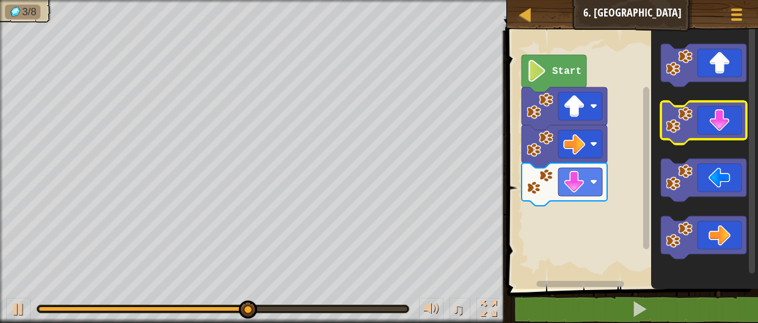
click at [692, 139] on rect "Blockly Workspace" at bounding box center [704, 122] width 86 height 43
click at [693, 122] on icon "Blockly Workspace" at bounding box center [704, 122] width 86 height 43
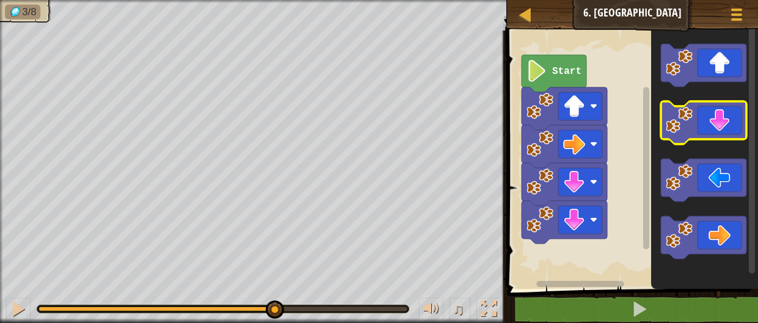
click at [693, 122] on icon "Blockly Workspace" at bounding box center [704, 122] width 86 height 43
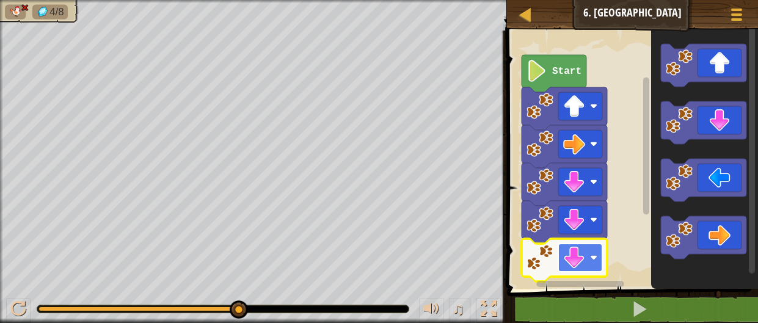
click at [579, 268] on image "Blockly Workspace" at bounding box center [574, 258] width 22 height 22
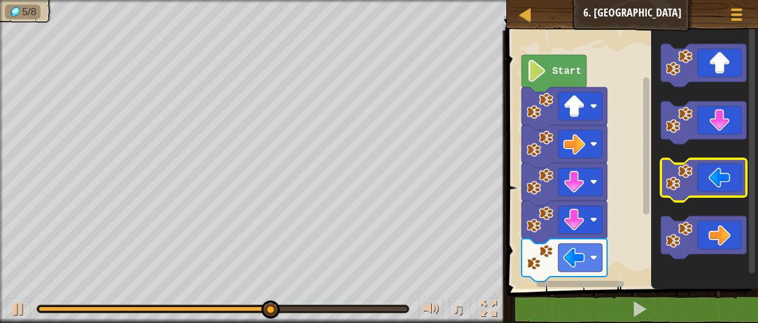
click at [703, 173] on icon "Blockly Workspace" at bounding box center [704, 180] width 86 height 43
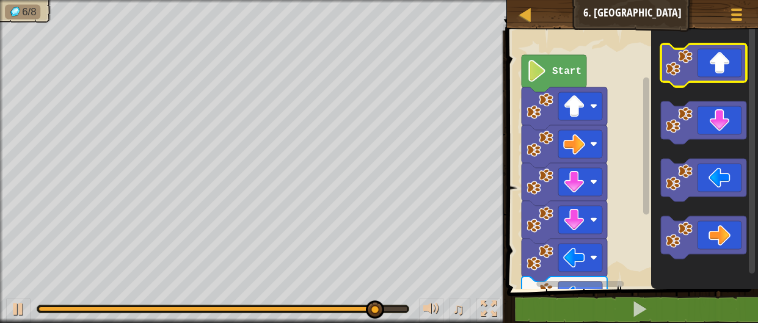
click at [682, 55] on image "Blockly Workspace" at bounding box center [679, 62] width 27 height 27
click at [684, 53] on image "Blockly Workspace" at bounding box center [679, 62] width 27 height 27
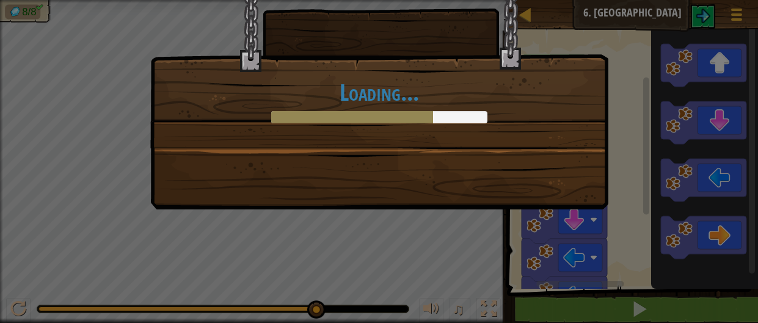
click at [684, 53] on div "Loading..." at bounding box center [379, 161] width 758 height 323
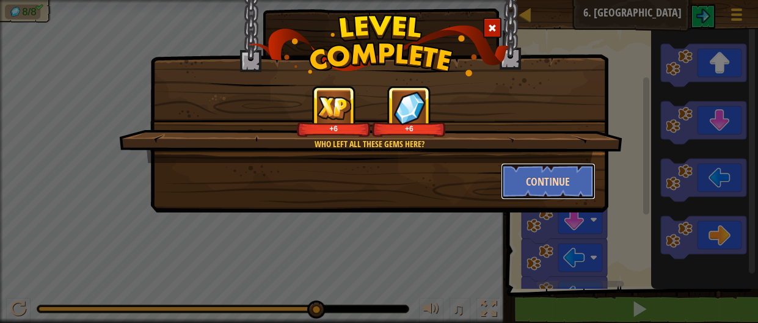
click at [506, 175] on button "Continue" at bounding box center [548, 181] width 95 height 37
